Goal: Task Accomplishment & Management: Manage account settings

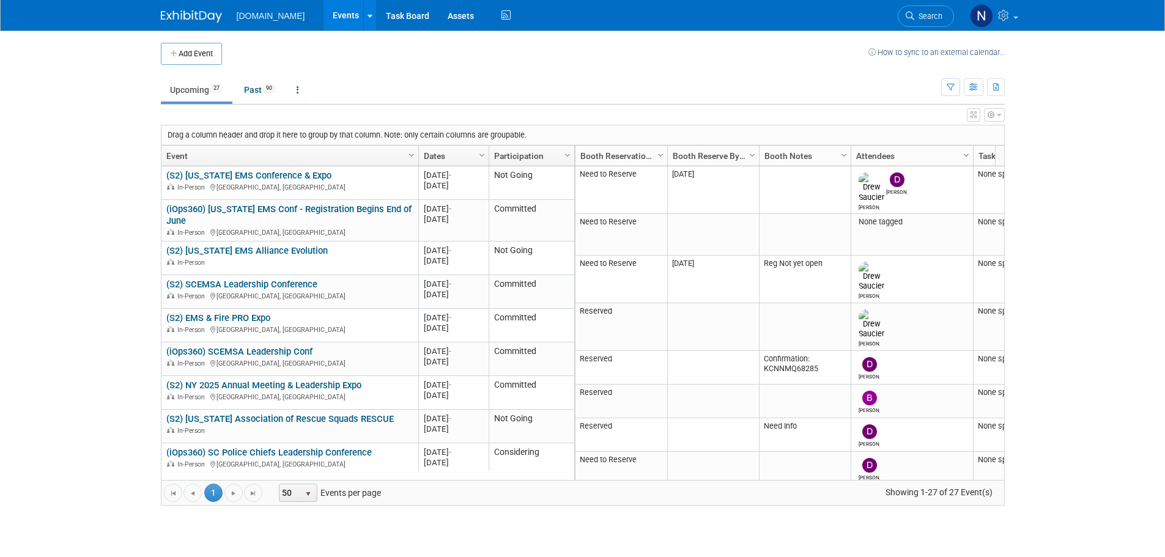
click at [905, 59] on td "How to sync to an external calendar..." at bounding box center [936, 54] width 136 height 22
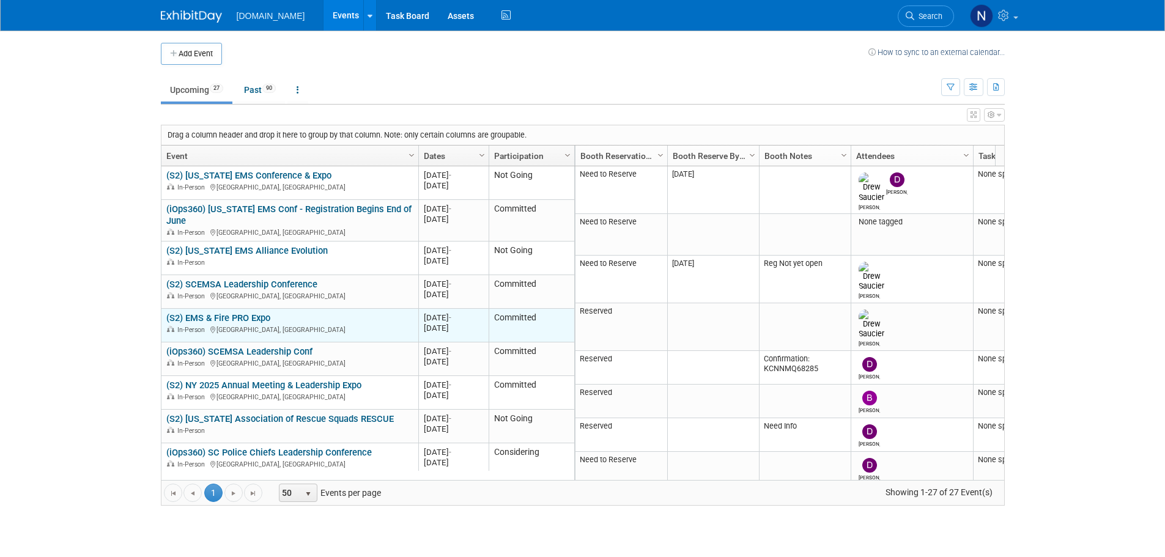
click at [256, 320] on link "(S2) EMS & Fire PRO Expo" at bounding box center [218, 318] width 104 height 11
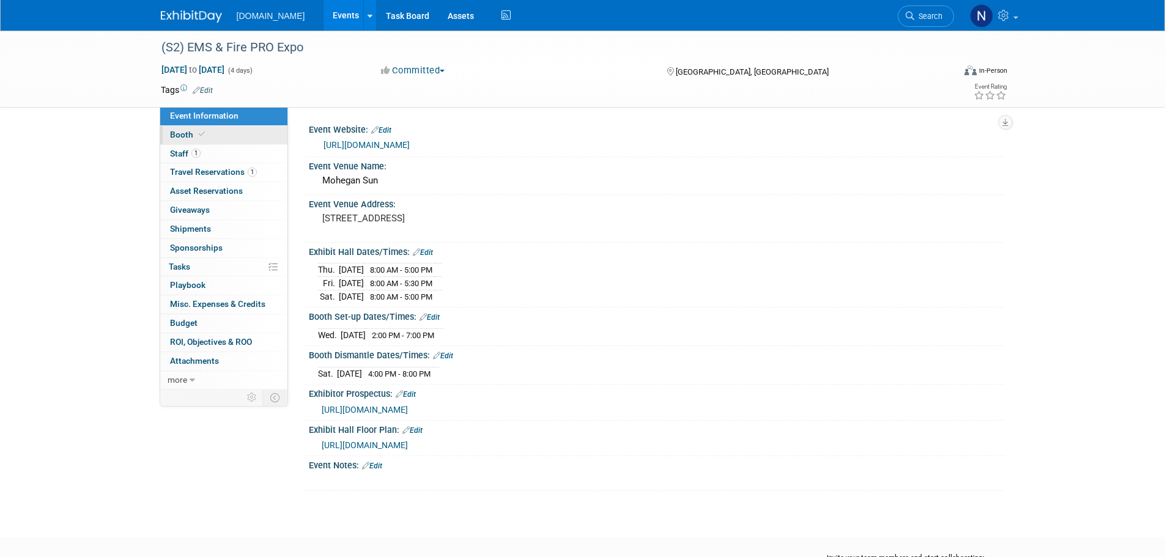
click at [240, 143] on link "Booth" at bounding box center [223, 135] width 127 height 18
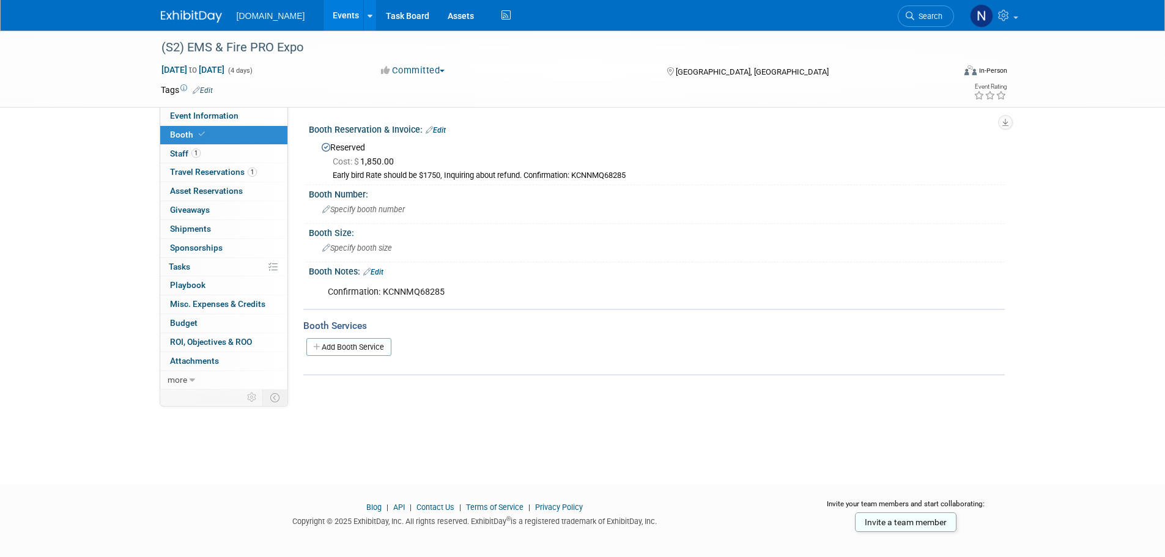
click at [442, 76] on button "Committed" at bounding box center [413, 70] width 73 height 13
click at [425, 231] on div "Booth Size:" at bounding box center [657, 231] width 696 height 15
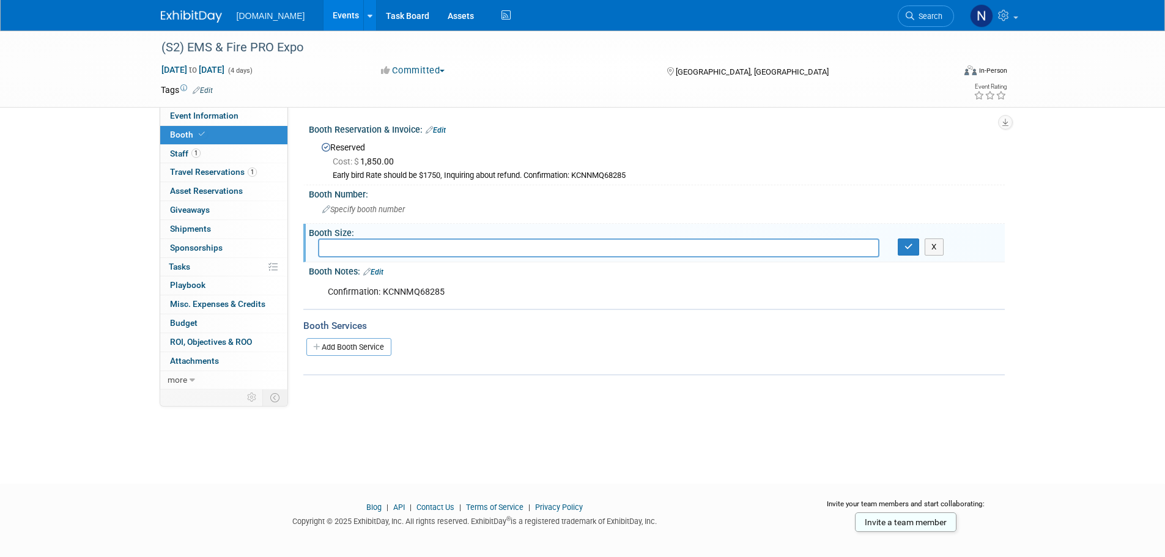
click at [562, 181] on div "Reserved Cost: $ 1,850.00 Early bird Rate should be $1750, Inquiring about refu…" at bounding box center [657, 158] width 696 height 47
drag, startPoint x: 535, startPoint y: 167, endPoint x: 501, endPoint y: 167, distance: 33.6
click at [530, 168] on div "Cost: $ 1,850.00 Early bird Rate should be $1750, Inquiring about refund. Confi…" at bounding box center [659, 168] width 674 height 28
click at [442, 136] on div "Reserved Cost: $ 1,850.00 Early bird Rate should be $1750, Inquiring about refu…" at bounding box center [657, 158] width 696 height 47
click at [442, 131] on link "Edit" at bounding box center [436, 130] width 20 height 9
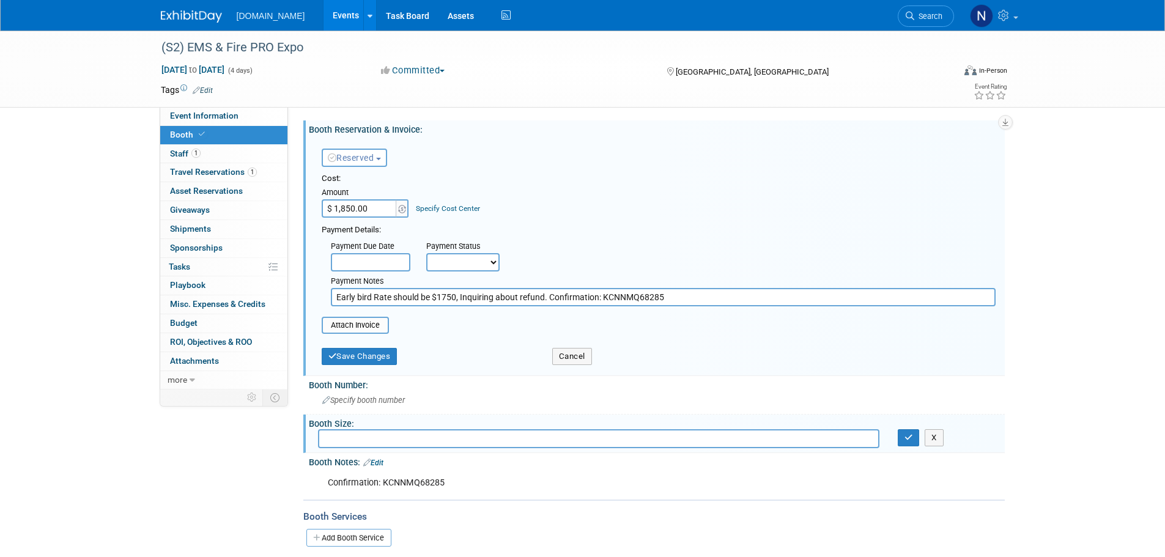
click at [381, 158] on span "button" at bounding box center [378, 159] width 5 height 2
click at [479, 268] on select "Not Paid Yet Partially Paid Paid in Full" at bounding box center [462, 262] width 73 height 18
click at [409, 264] on input "text" at bounding box center [371, 262] width 80 height 18
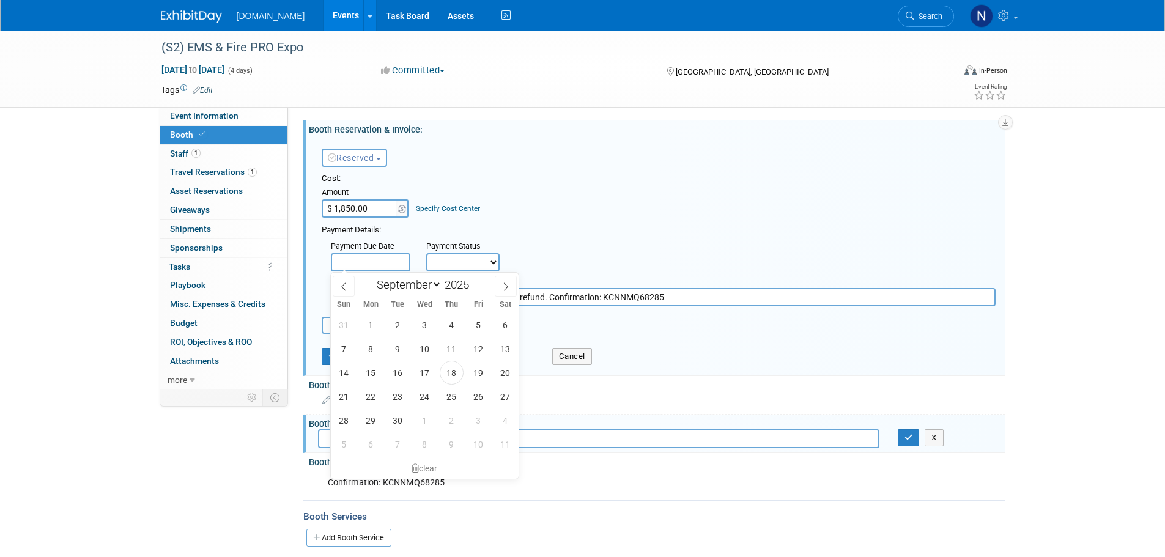
click at [409, 264] on input "text" at bounding box center [371, 262] width 80 height 18
click at [563, 252] on div "Payment Due Date Payment Status Not Paid Yet Partially Paid Paid in Full Next P…" at bounding box center [659, 271] width 692 height 70
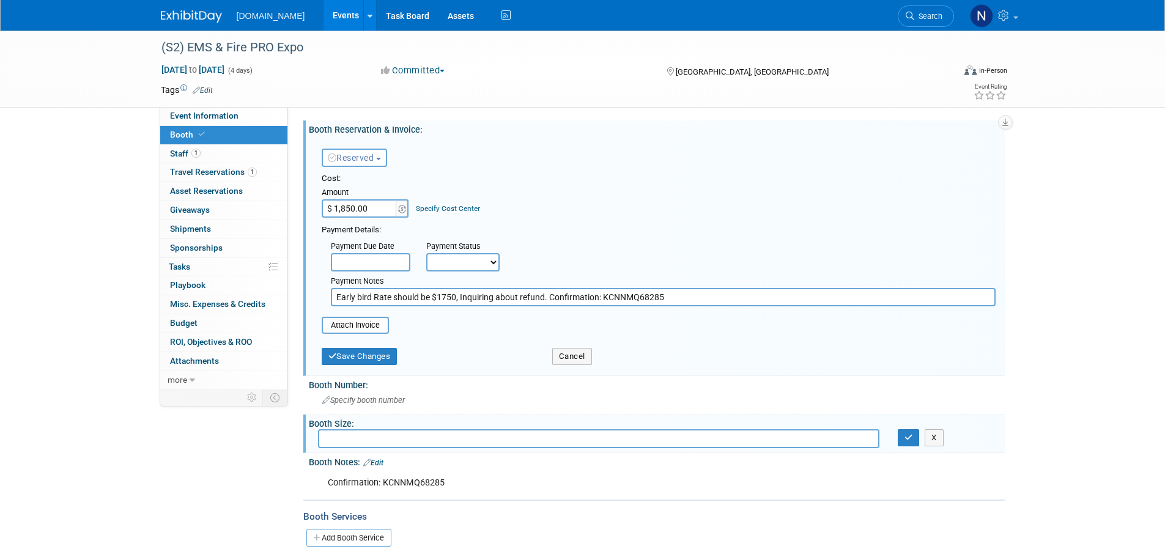
click at [373, 160] on span "Reserved" at bounding box center [351, 158] width 46 height 10
click at [240, 154] on link "1 Staff 1" at bounding box center [223, 154] width 127 height 18
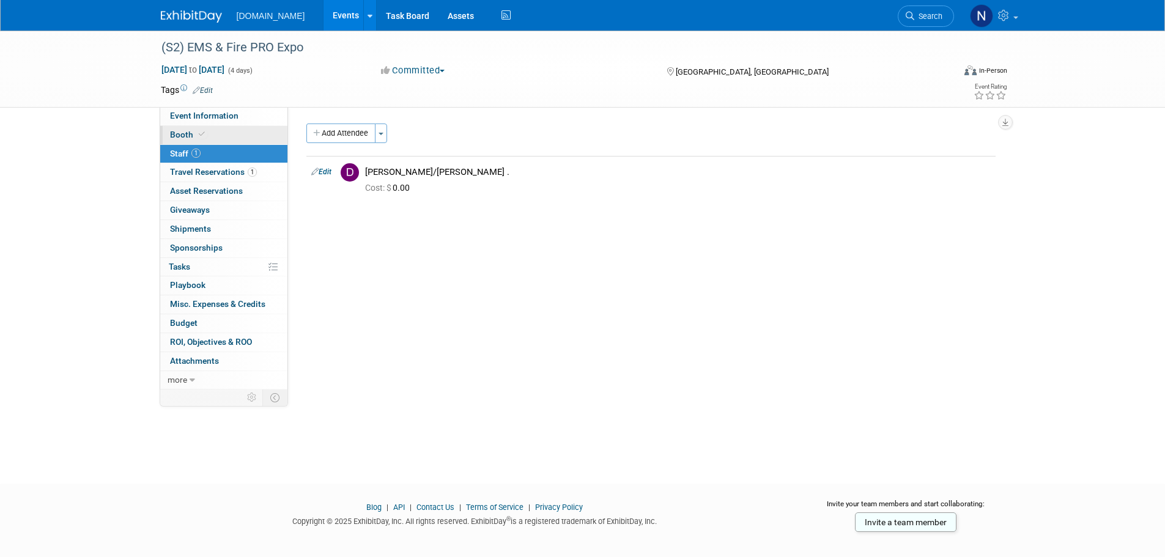
click at [232, 137] on link "Booth" at bounding box center [223, 135] width 127 height 18
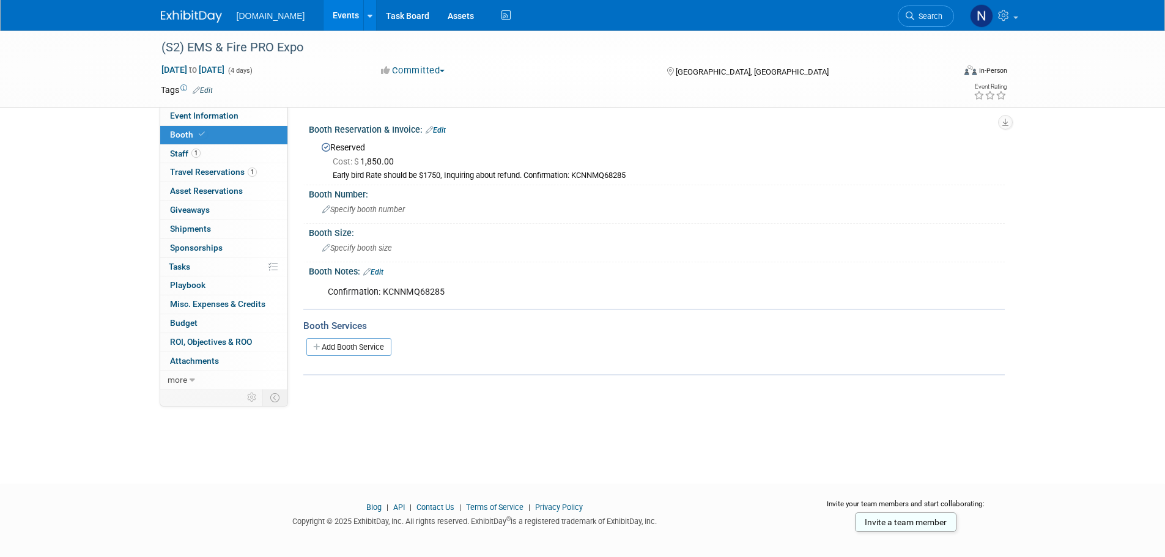
click at [410, 66] on button "Committed" at bounding box center [413, 70] width 73 height 13
click at [422, 127] on link "Not Going" at bounding box center [425, 124] width 97 height 17
click at [328, 23] on link "Events" at bounding box center [346, 15] width 45 height 31
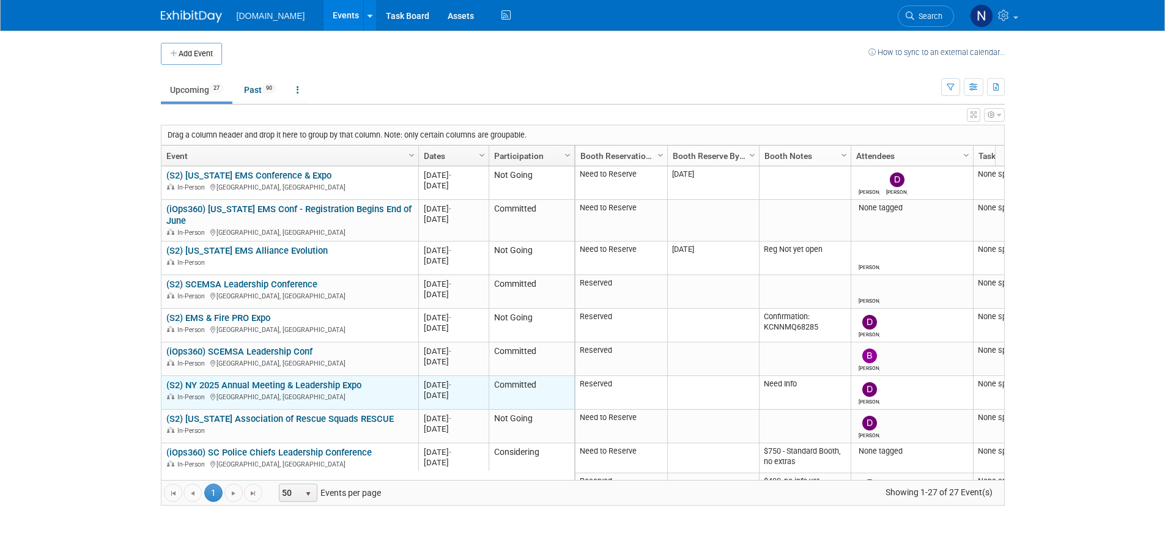
scroll to position [73, 0]
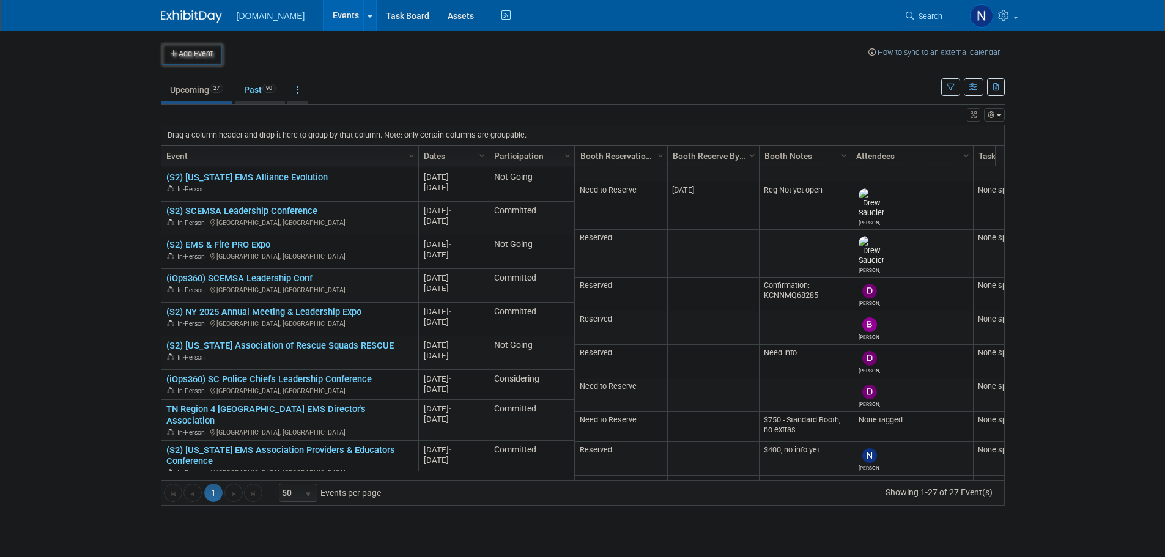
click at [68, 369] on body "[DOMAIN_NAME] Events Add Event Bulk Upload Events Shareable Event Boards Recent…" at bounding box center [582, 278] width 1165 height 557
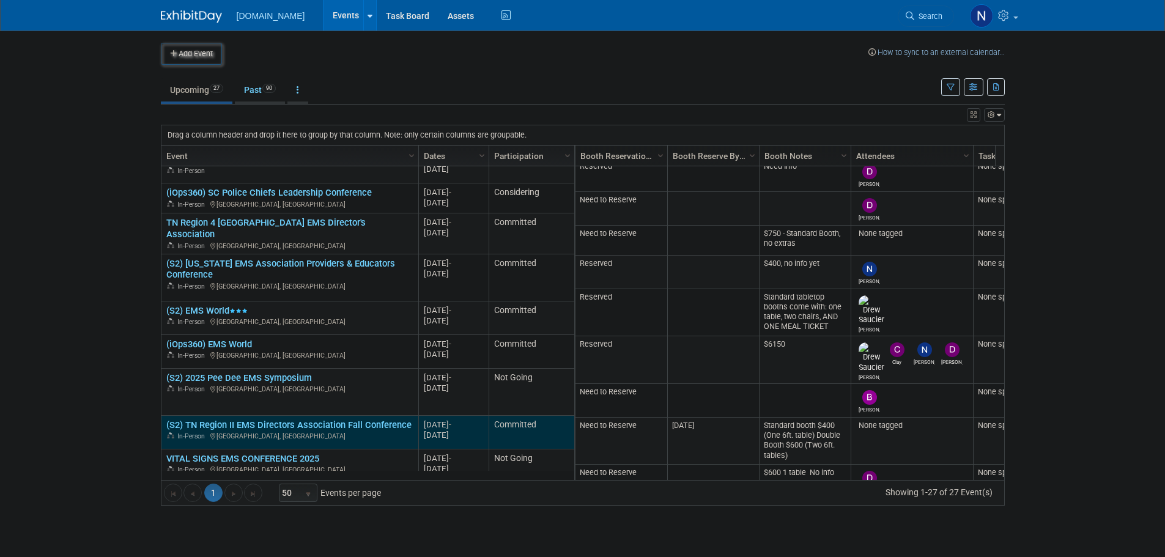
scroll to position [0, 0]
